Goal: Communication & Community: Answer question/provide support

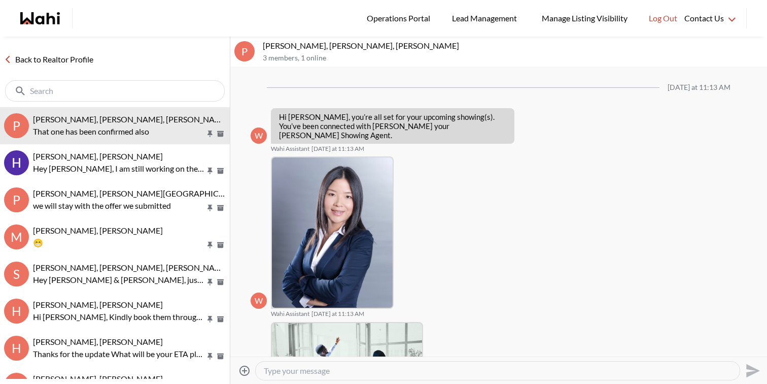
scroll to position [631, 0]
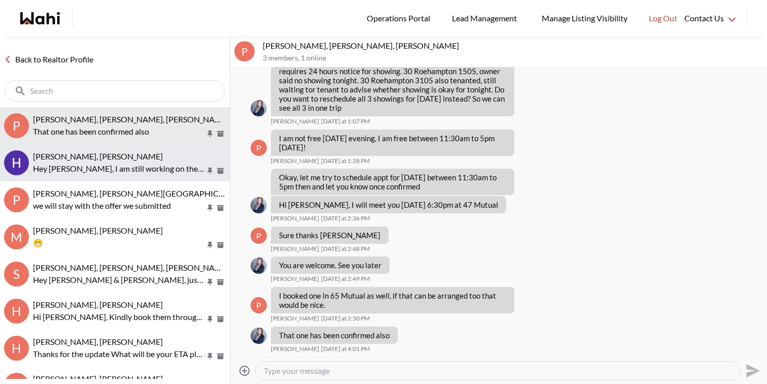
click at [119, 171] on p "Hey Hema, I am still working on these showings for today and will get back to y…" at bounding box center [119, 168] width 173 height 12
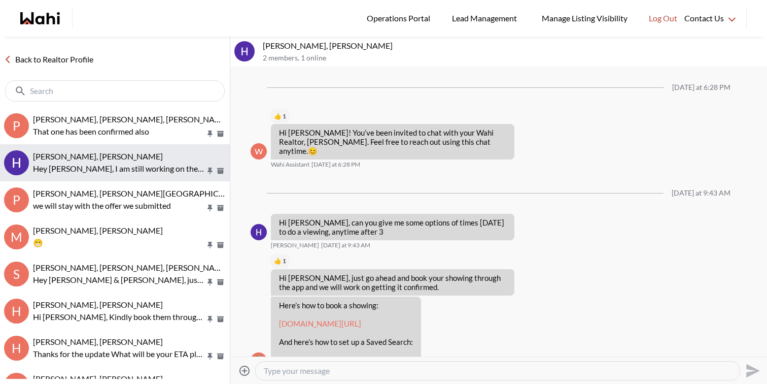
scroll to position [327, 0]
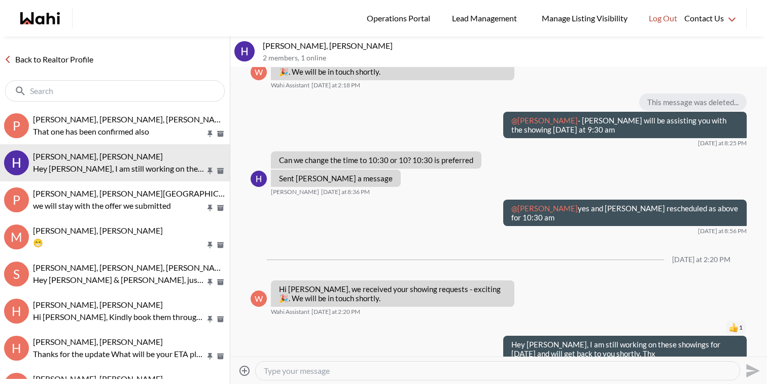
click at [289, 367] on textarea "Type your message" at bounding box center [498, 370] width 468 height 10
type textarea "Hi Hema, I haven't been able to find anyone for the showings today. Would any t…"
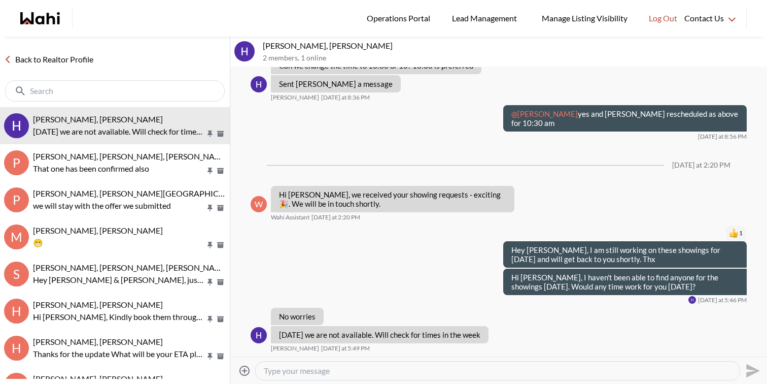
scroll to position [403, 0]
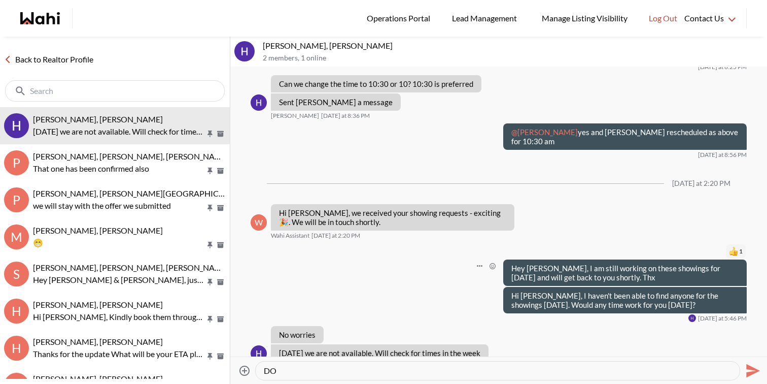
type textarea "D"
type textarea "Sounds great. I will go ahead and cancel them for the time being and you can sc…"
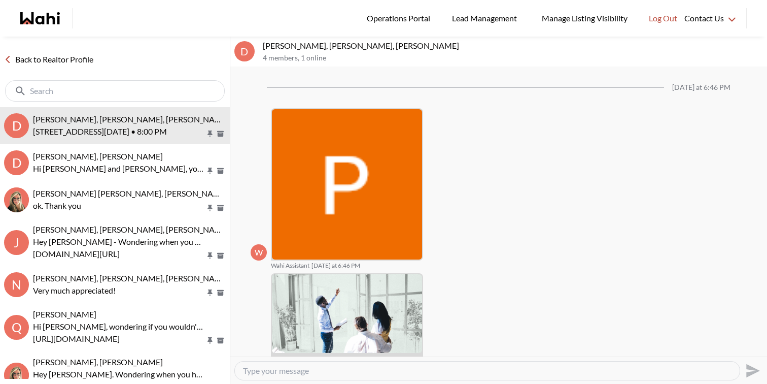
scroll to position [1085, 0]
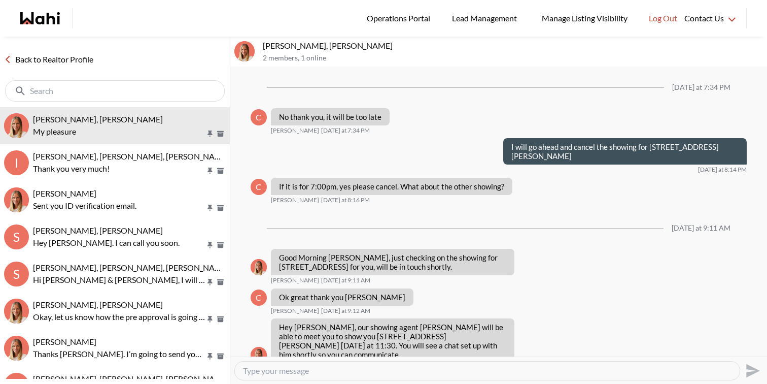
scroll to position [957, 0]
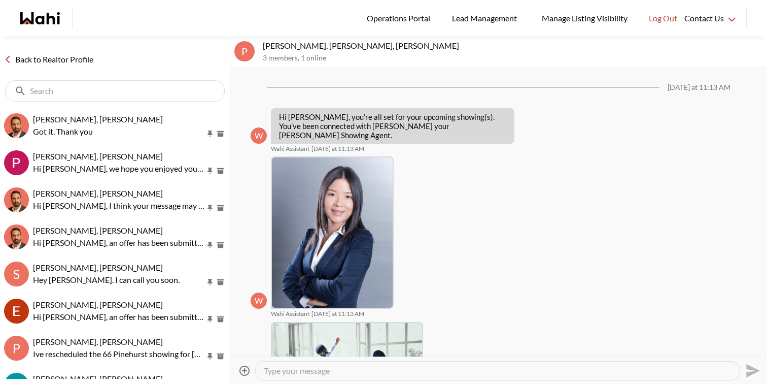
scroll to position [672, 0]
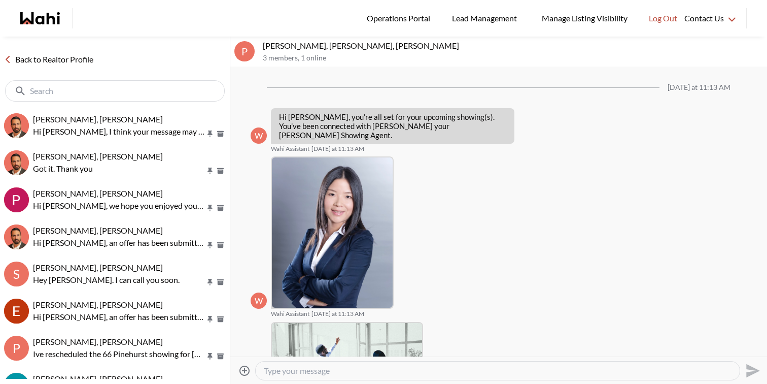
scroll to position [631, 0]
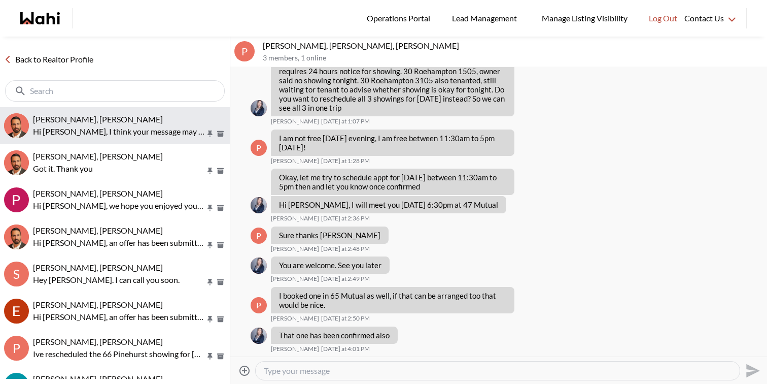
click at [79, 116] on span "[PERSON_NAME], [PERSON_NAME]" at bounding box center [98, 119] width 130 height 10
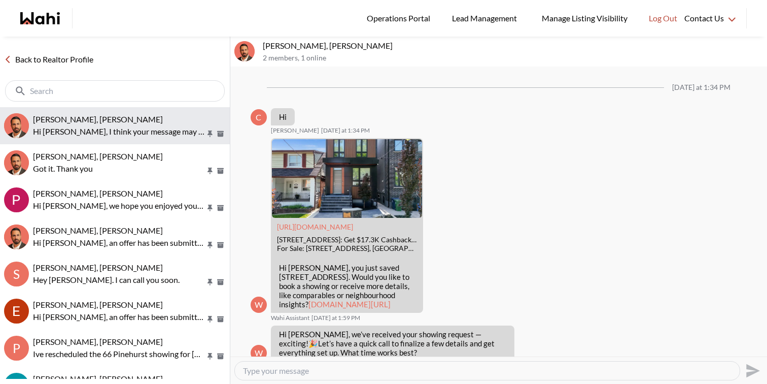
scroll to position [933, 0]
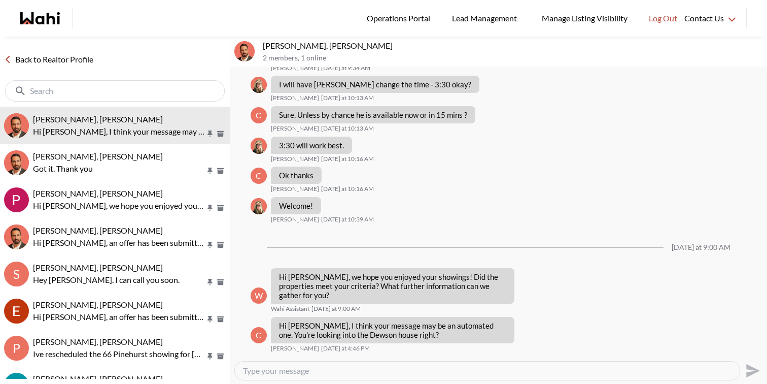
click at [361, 373] on textarea "Type your message" at bounding box center [487, 370] width 489 height 10
click at [294, 370] on textarea "Hey [PERSON_NAME], I have followed up again to gather more i" at bounding box center [487, 370] width 489 height 10
click at [528, 368] on textarea "Hey [PERSON_NAME], Haven't been able to get hold of the relator. I have followe…" at bounding box center [487, 370] width 489 height 10
click at [619, 371] on textarea "Hey [PERSON_NAME], Haven't been able to get hold of the relator. I have followe…" at bounding box center [487, 370] width 489 height 10
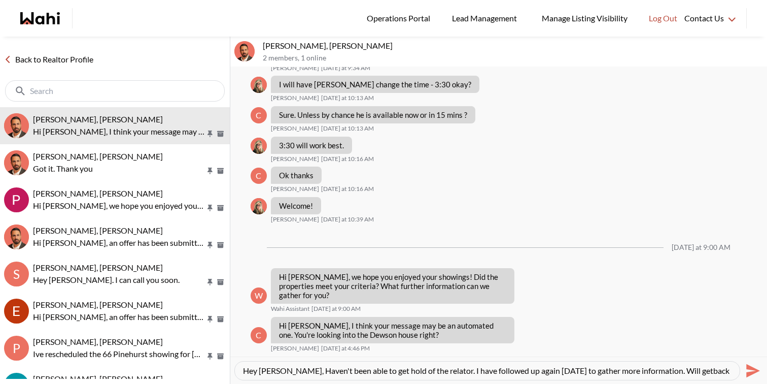
click at [429, 369] on textarea "Hey [PERSON_NAME], Haven't been able to get hold of the relator. I have followe…" at bounding box center [487, 370] width 489 height 10
type textarea "Hey [PERSON_NAME], Haven't been able to get hold of the realtor. I have followe…"
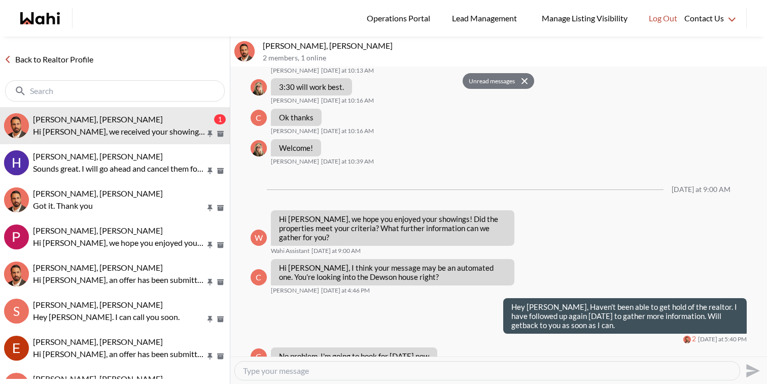
scroll to position [1051, 0]
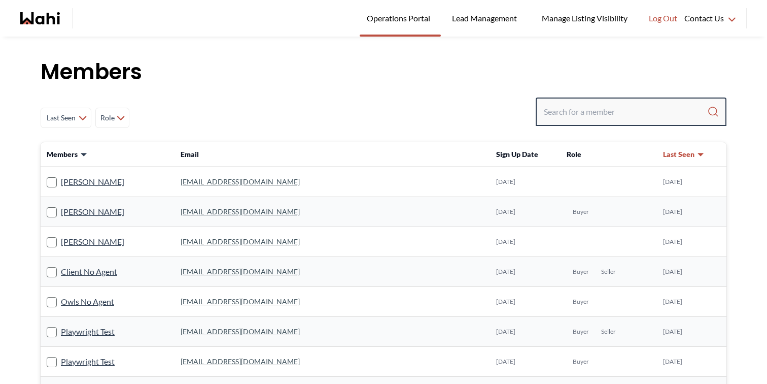
click at [562, 115] on input "Search input" at bounding box center [625, 111] width 163 height 18
type input "[PERSON_NAME]"
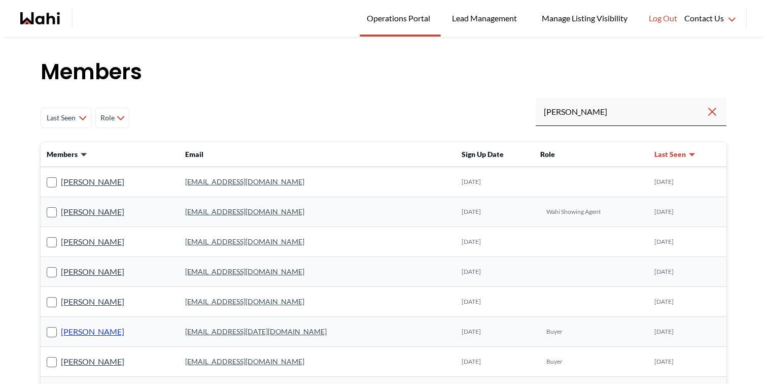
click at [86, 327] on link "[PERSON_NAME]" at bounding box center [92, 331] width 63 height 13
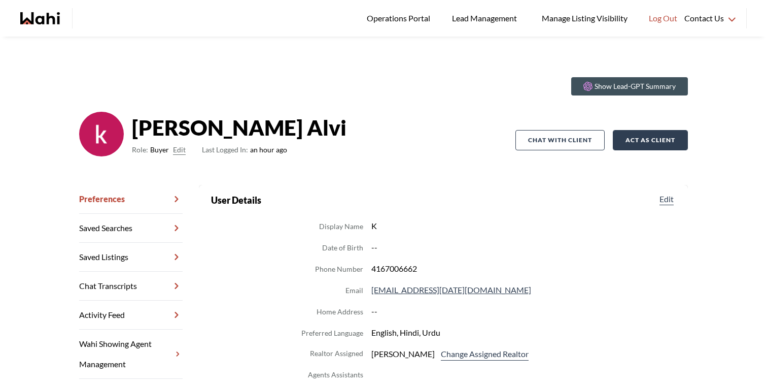
click at [647, 137] on button "Act as Client" at bounding box center [650, 140] width 75 height 20
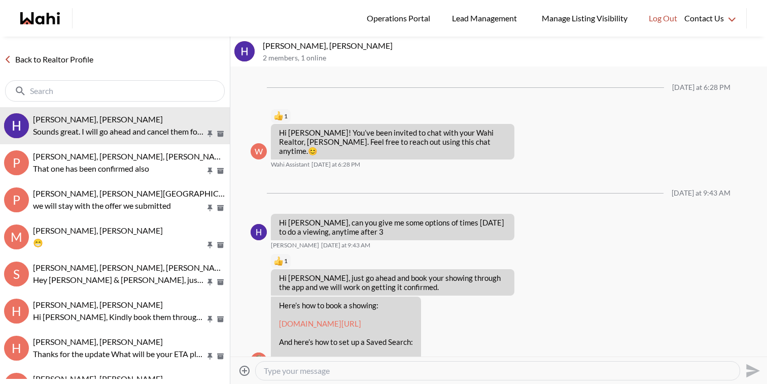
scroll to position [442, 0]
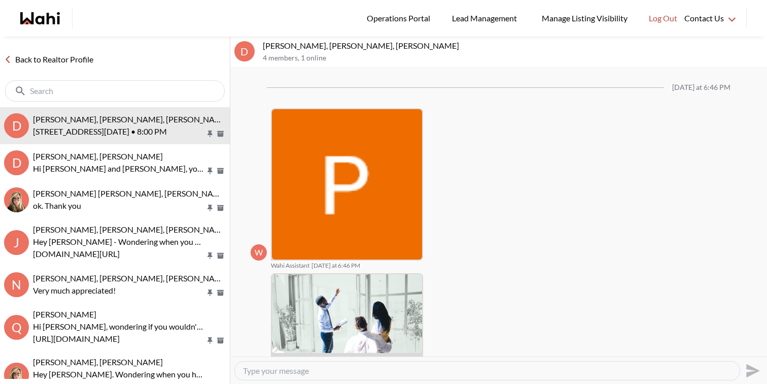
scroll to position [1085, 0]
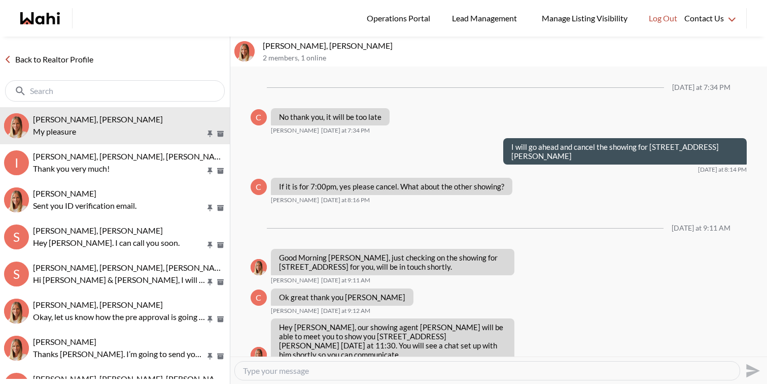
scroll to position [957, 0]
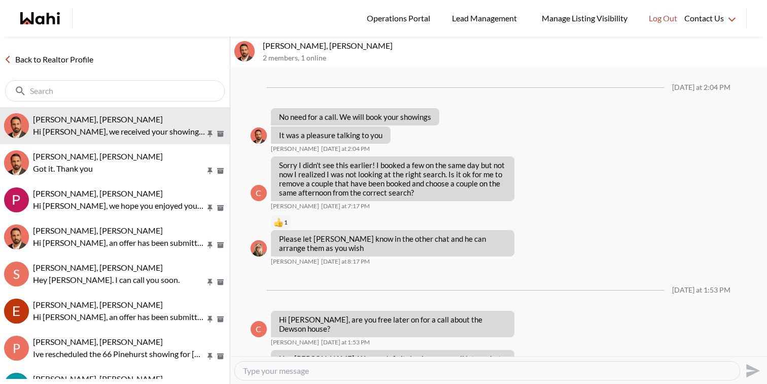
scroll to position [758, 0]
